Goal: Navigation & Orientation: Go to known website

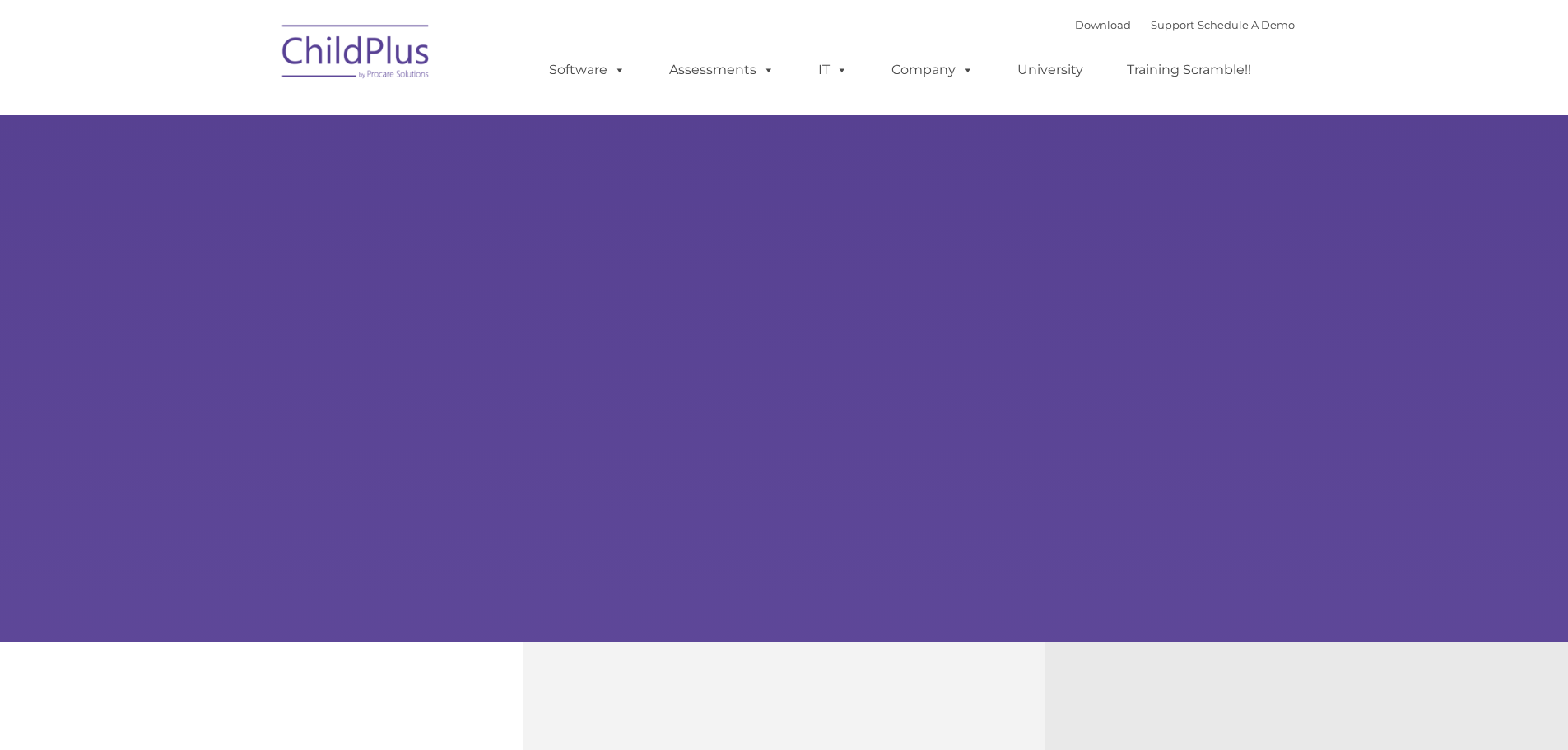
select select "MEDIUM"
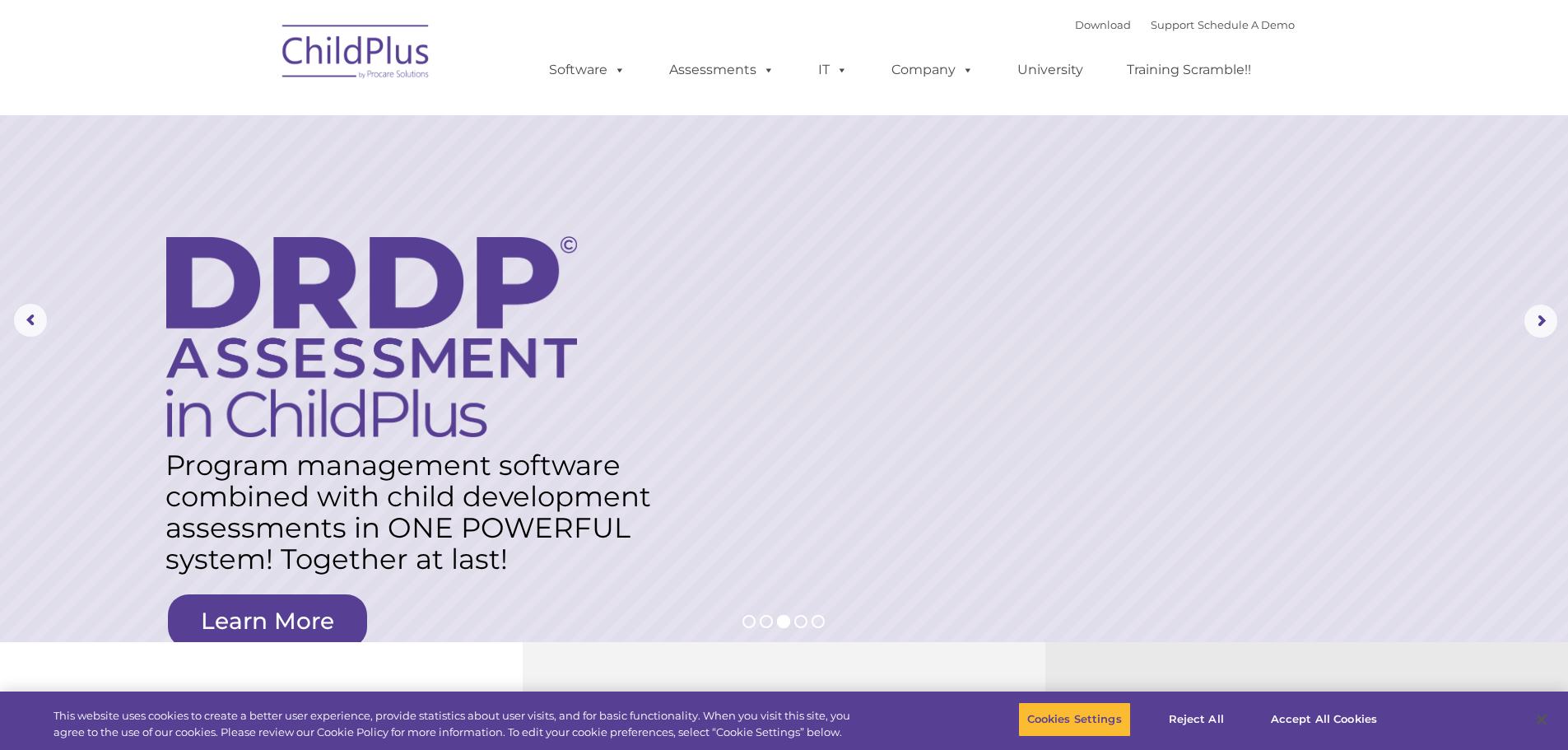
click at [368, 53] on img at bounding box center [357, 54] width 164 height 82
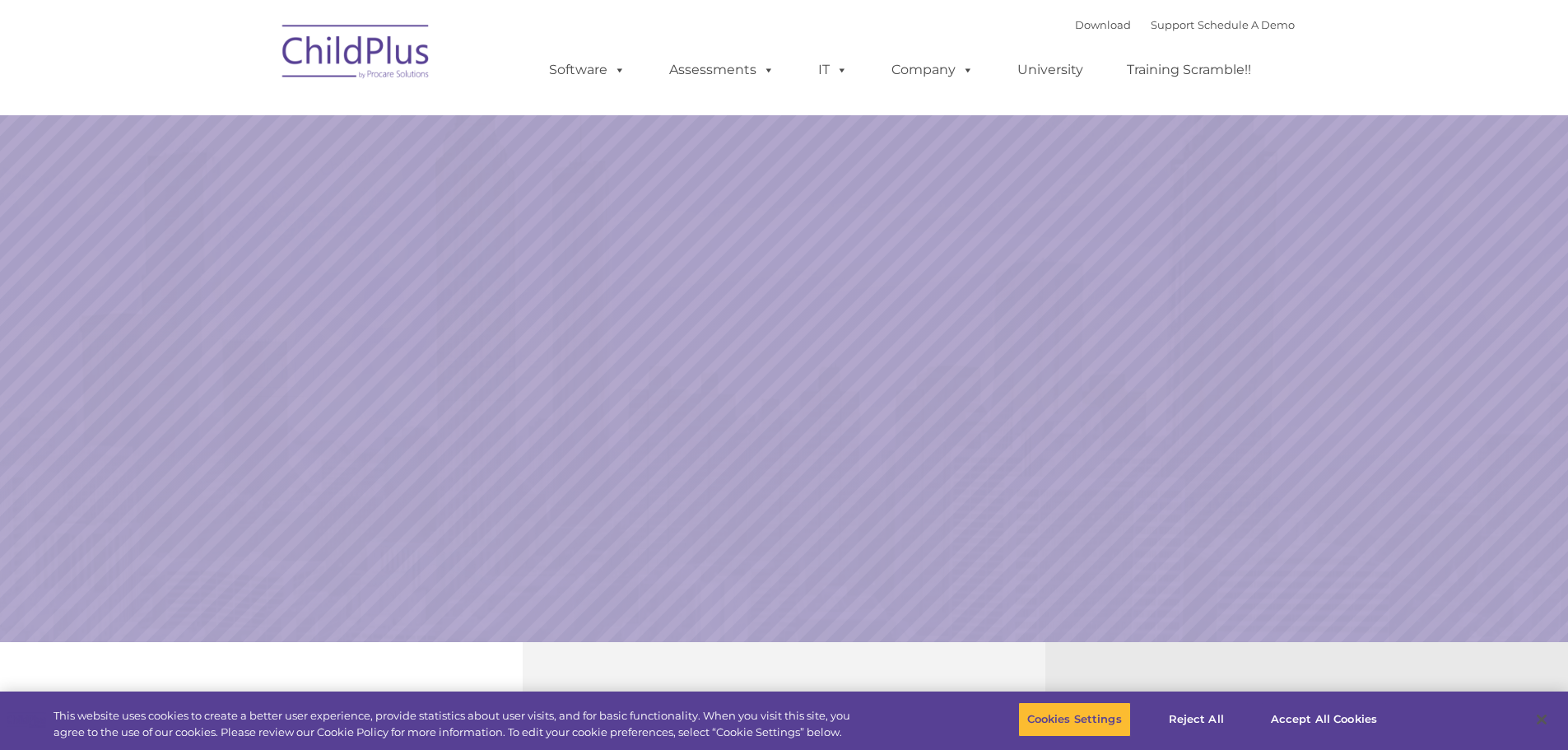
select select "MEDIUM"
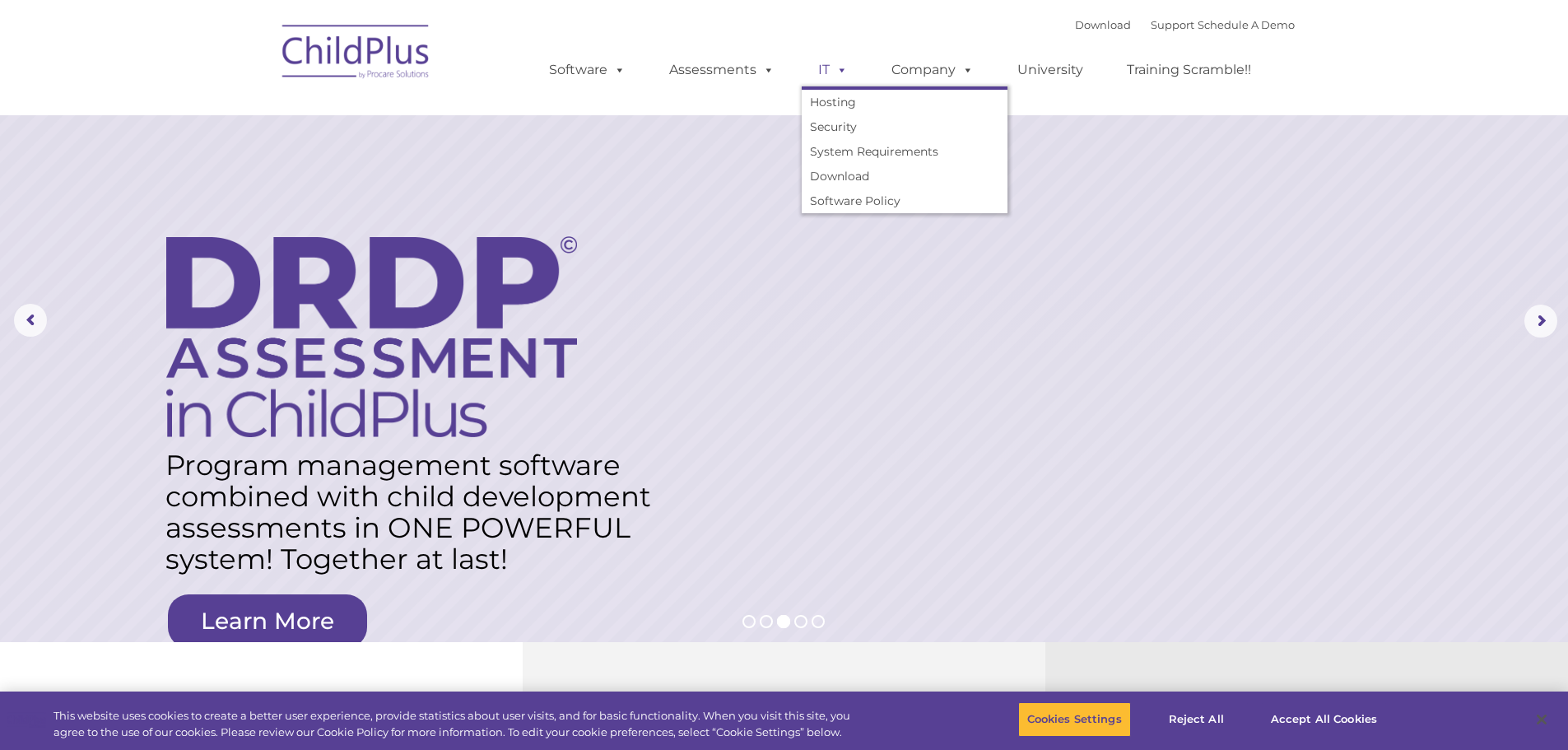
click at [833, 72] on span at bounding box center [839, 69] width 18 height 16
